Goal: Check status: Check status

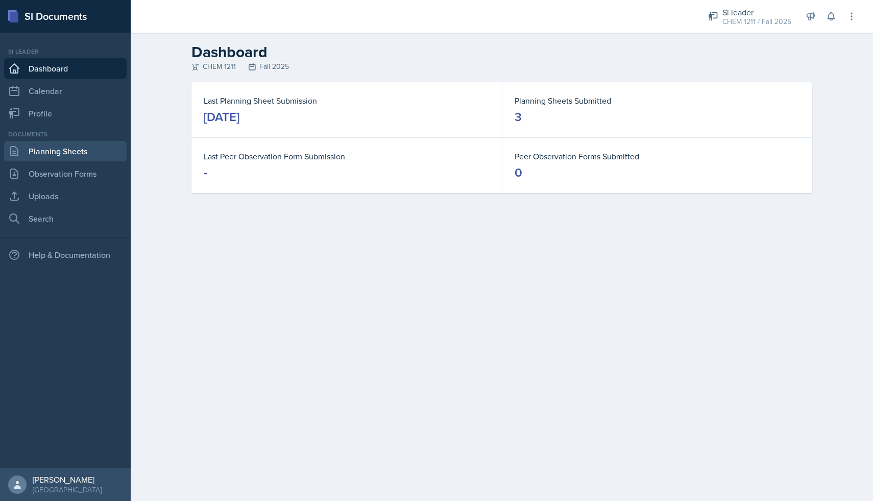
click at [62, 146] on link "Planning Sheets" at bounding box center [65, 151] width 123 height 20
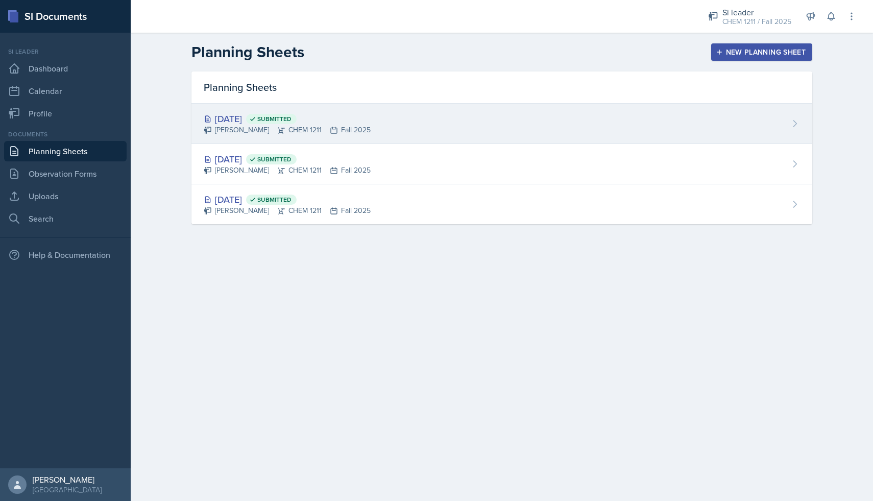
click at [256, 116] on div "[DATE] Submitted" at bounding box center [287, 119] width 167 height 14
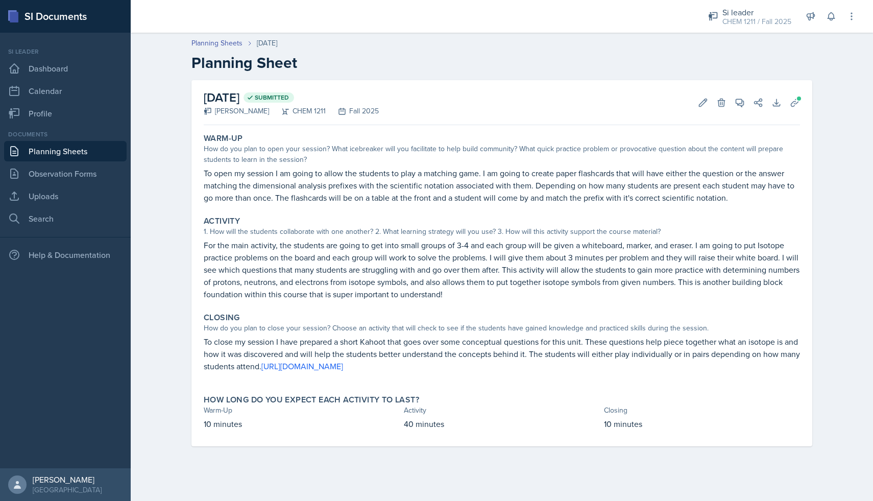
click at [44, 148] on link "Planning Sheets" at bounding box center [65, 151] width 123 height 20
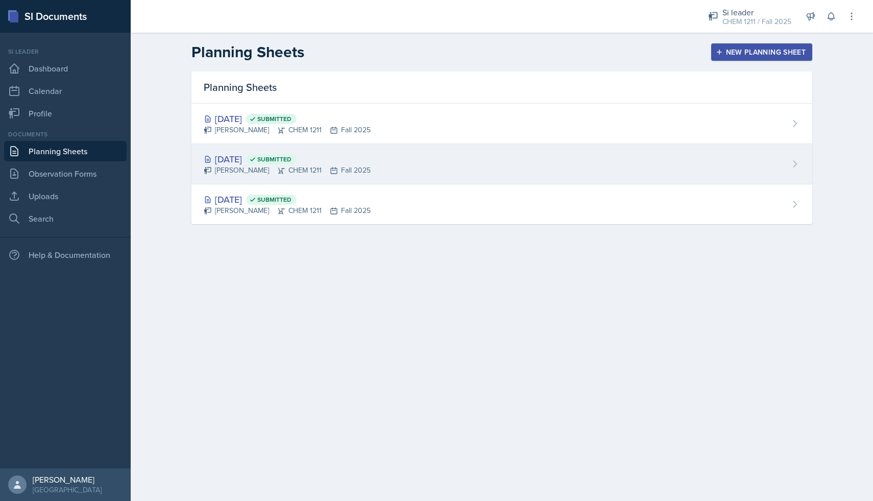
click at [244, 168] on div "[PERSON_NAME] CHEM 1211 Fall 2025" at bounding box center [287, 170] width 167 height 11
